Goal: Information Seeking & Learning: Learn about a topic

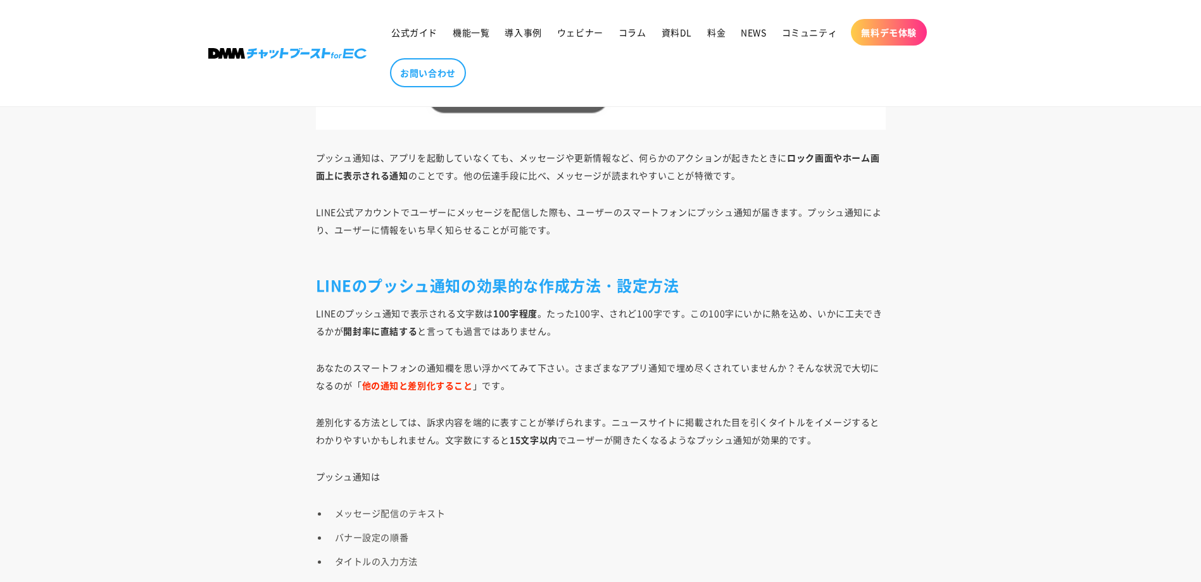
click at [472, 311] on p "LINEのプッシュ通知で表示される文字数は 100字程度 。たった100字、されど100字です。この100字にいかに熱を込め、いかに工夫できるかが 開封率に直…" at bounding box center [601, 321] width 570 height 35
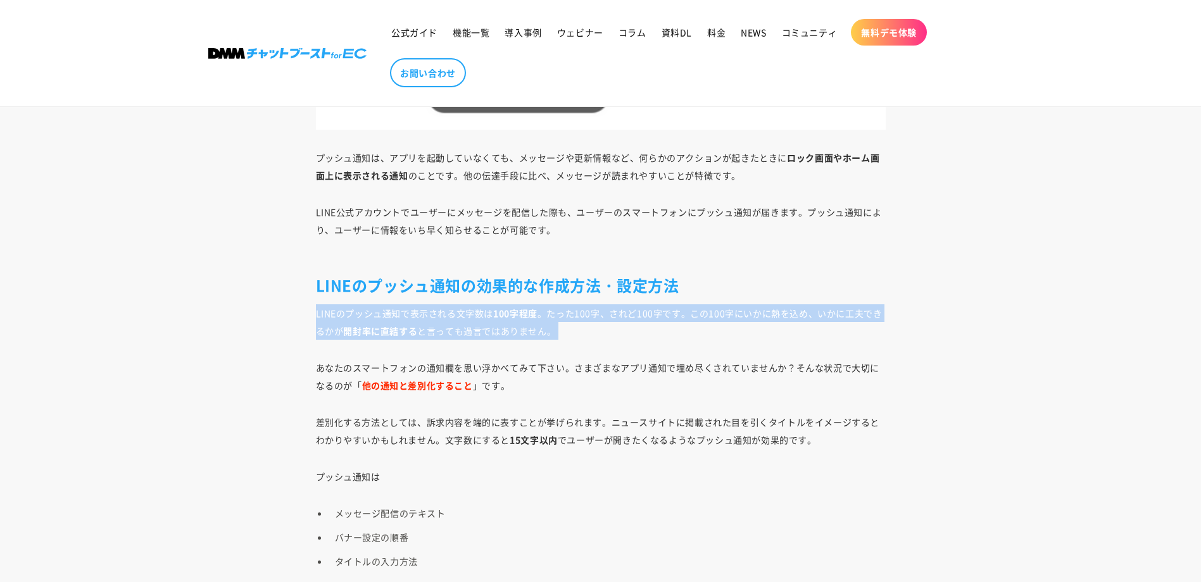
click at [472, 311] on p "LINEのプッシュ通知で表示される文字数は 100字程度 。たった100字、されど100字です。この100字にいかに熱を込め、いかに工夫できるかが 開封率に直…" at bounding box center [601, 321] width 570 height 35
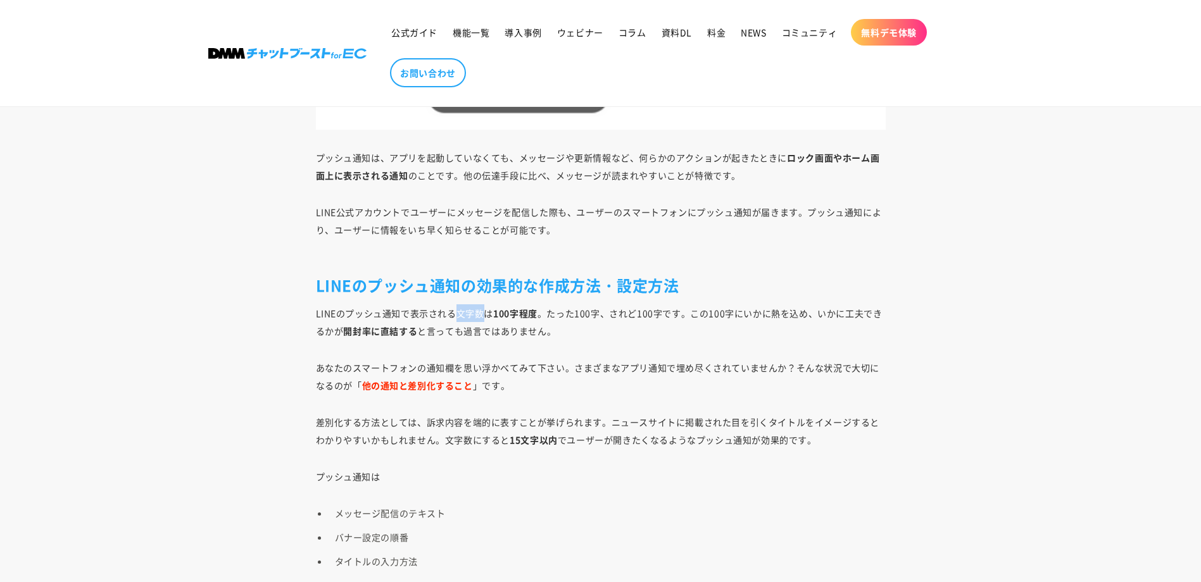
click at [472, 311] on p "LINEのプッシュ通知で表示される文字数は 100字程度 。たった100字、されど100字です。この100字にいかに熱を込め、いかに工夫できるかが 開封率に直…" at bounding box center [601, 321] width 570 height 35
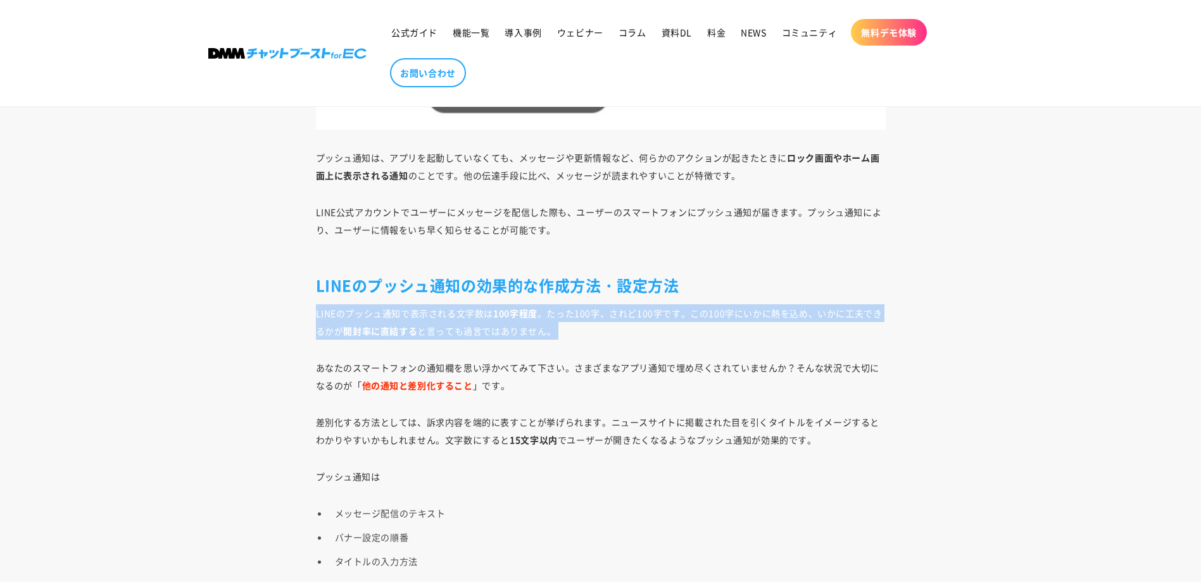
click at [472, 311] on p "LINEのプッシュ通知で表示される文字数は 100字程度 。たった100字、されど100字です。この100字にいかに熱を込め、いかに工夫できるかが 開封率に直…" at bounding box center [601, 321] width 570 height 35
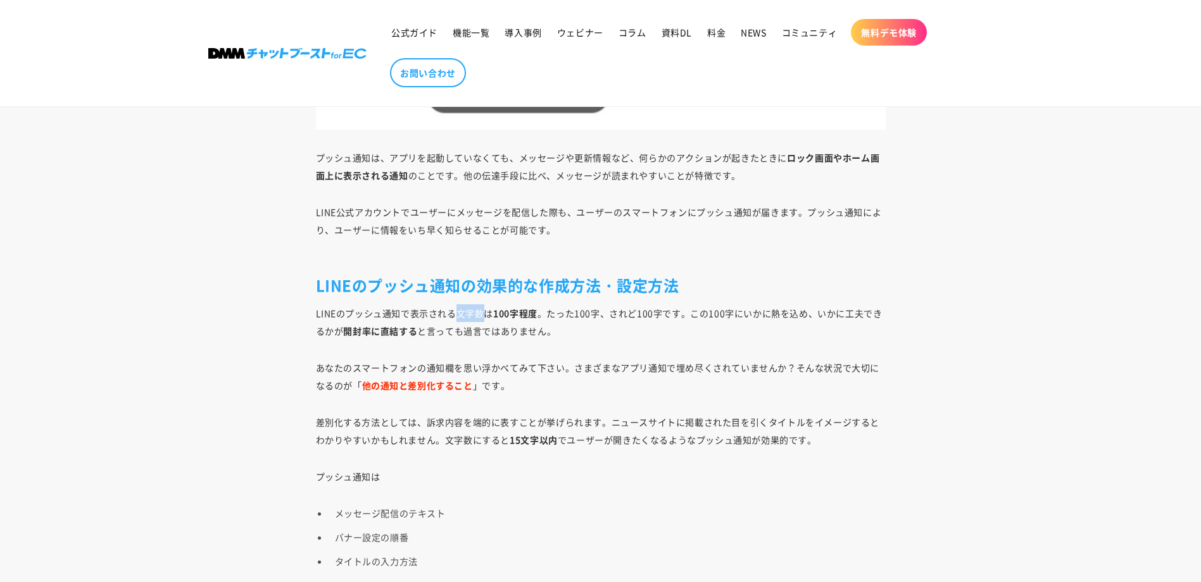
click at [472, 311] on p "LINEのプッシュ通知で表示される文字数は 100字程度 。たった100字、されど100字です。この100字にいかに熱を込め、いかに工夫できるかが 開封率に直…" at bounding box center [601, 321] width 570 height 35
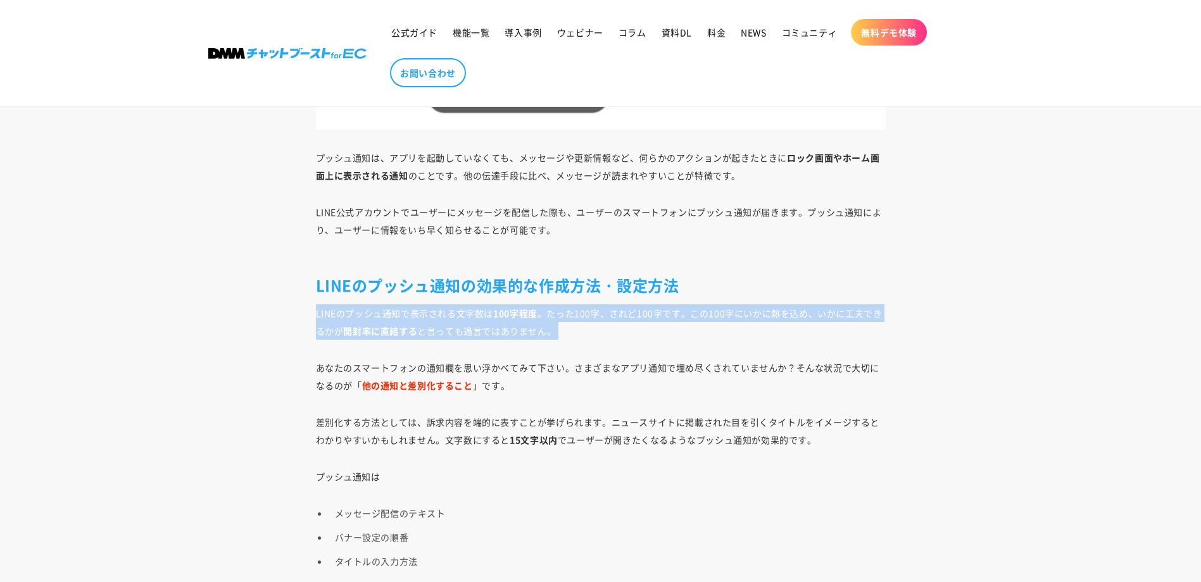
click at [472, 311] on p "LINEのプッシュ通知で表示される文字数は 100字程度 。たった100字、されど100字です。この100字にいかに熱を込め、いかに工夫できるかが 開封率に直…" at bounding box center [601, 321] width 570 height 35
drag, startPoint x: 472, startPoint y: 311, endPoint x: 472, endPoint y: 332, distance: 20.9
click at [472, 332] on p "LINEのプッシュ通知で表示される文字数は 100字程度 。たった100字、されど100字です。この100字にいかに熱を込め、いかに工夫できるかが 開封率に直…" at bounding box center [601, 321] width 570 height 35
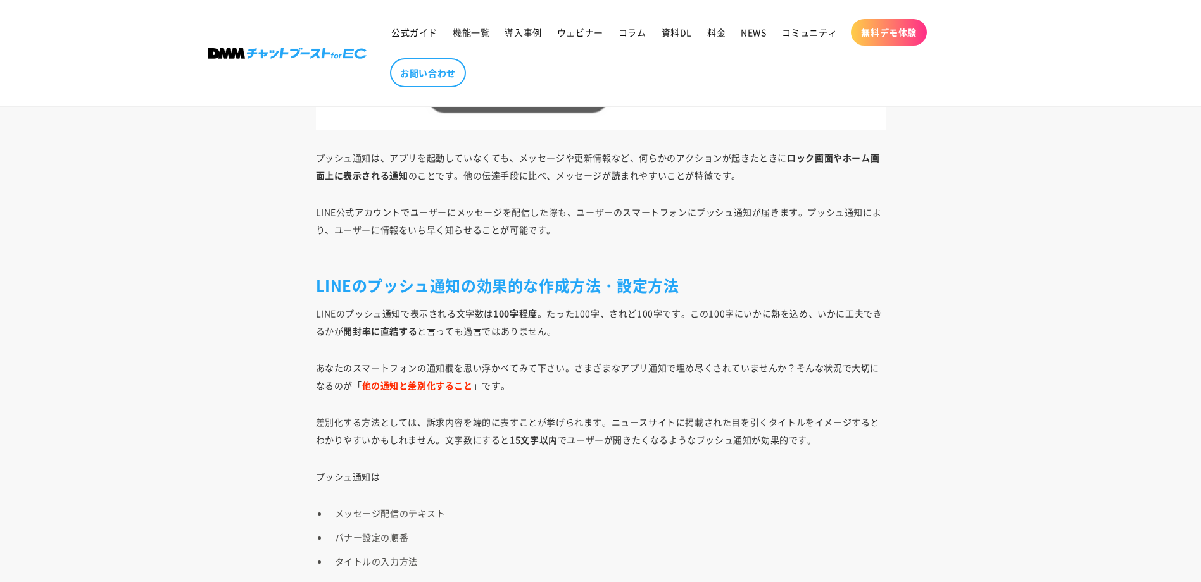
click at [472, 332] on p "LINEのプッシュ通知で表示される文字数は 100字程度 。たった100字、されど100字です。この100字にいかに熱を込め、いかに工夫できるかが 開封率に直…" at bounding box center [601, 321] width 570 height 35
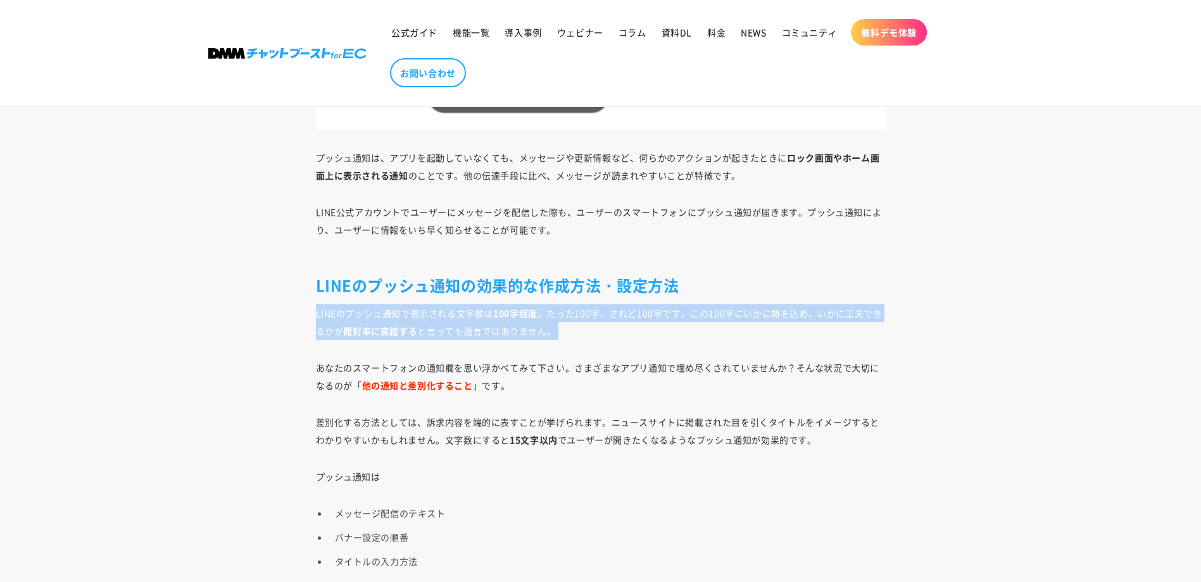
click at [472, 332] on p "LINEのプッシュ通知で表示される文字数は 100字程度 。たった100字、されど100字です。この100字にいかに熱を込め、いかに工夫できるかが 開封率に直…" at bounding box center [601, 321] width 570 height 35
